Goal: Book appointment/travel/reservation

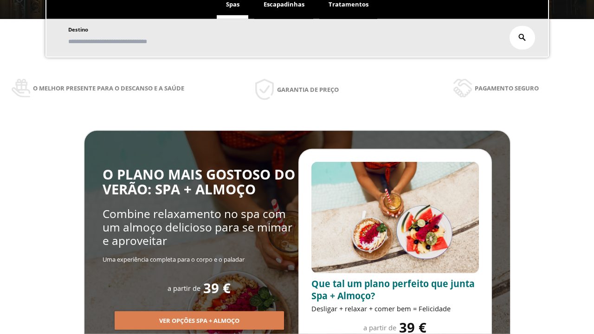
scroll to position [158, 0]
click at [284, 8] on span "Escapadinhas" at bounding box center [284, 4] width 41 height 8
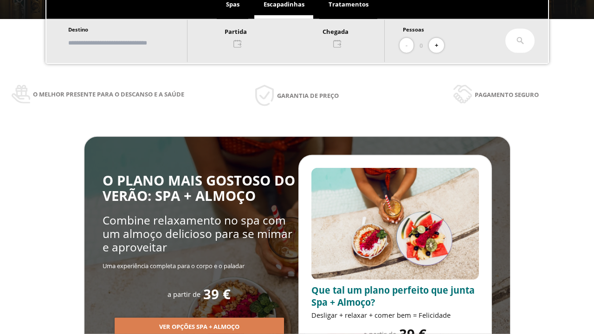
scroll to position [0, 0]
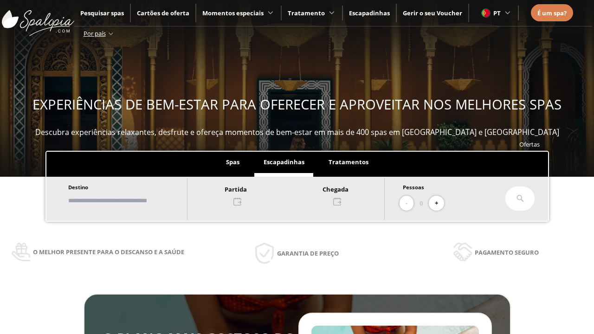
click at [131, 200] on input "text" at bounding box center [123, 201] width 116 height 16
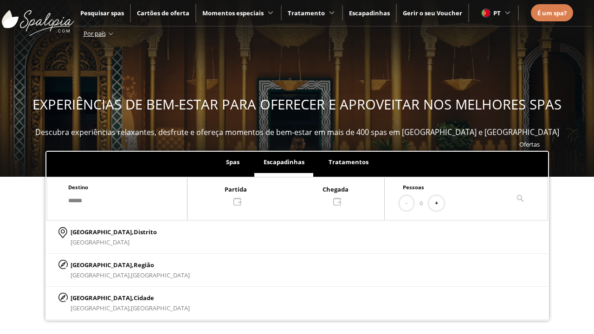
type input "******"
click at [93, 297] on p "[GEOGRAPHIC_DATA], Cidade" at bounding box center [130, 298] width 119 height 10
click at [295, 194] on div at bounding box center [285, 195] width 197 height 22
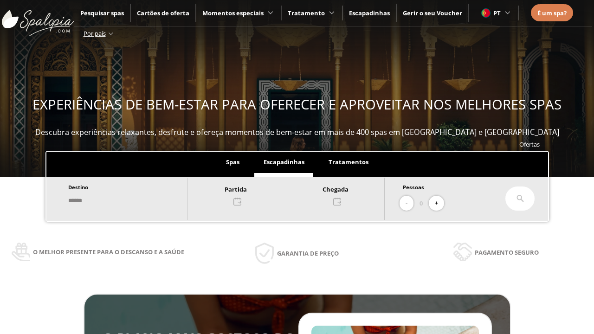
click at [238, 155] on div "29" at bounding box center [230, 163] width 16 height 16
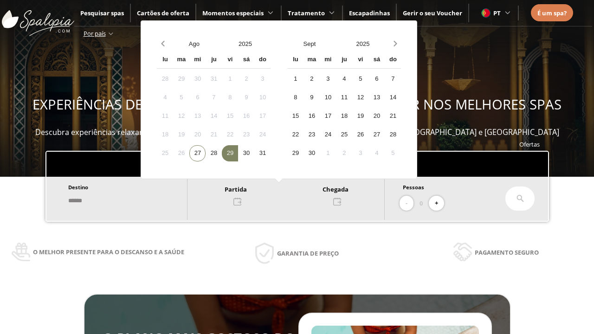
click at [254, 153] on div "30" at bounding box center [246, 153] width 16 height 16
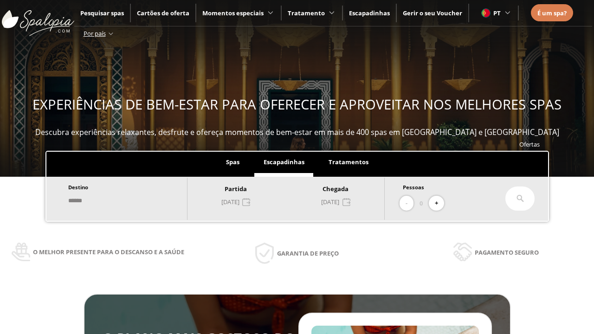
click at [439, 203] on button "+" at bounding box center [436, 203] width 15 height 15
click at [520, 199] on icon at bounding box center [519, 198] width 7 height 7
